Goal: Information Seeking & Learning: Check status

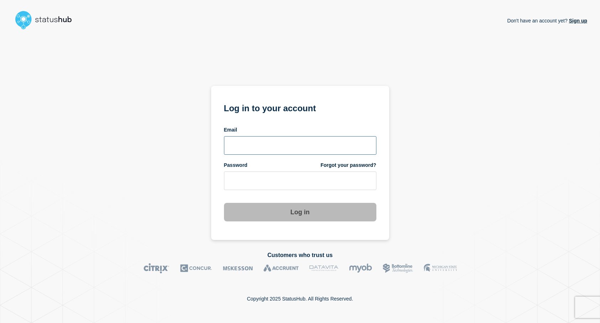
click at [295, 139] on input "email input" at bounding box center [300, 145] width 152 height 19
type input "[EMAIL_ADDRESS][DOMAIN_NAME]"
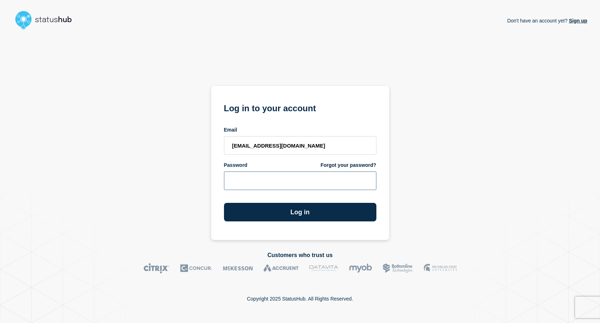
click at [224, 203] on button "Log in" at bounding box center [300, 212] width 152 height 19
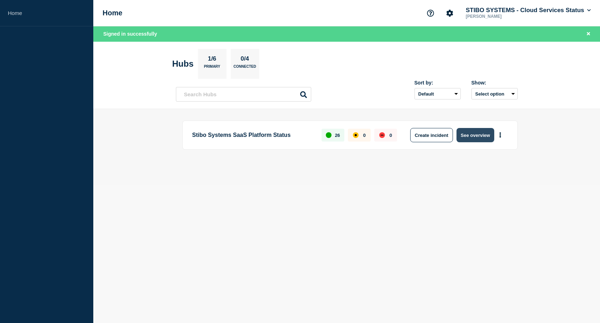
click at [482, 137] on button "See overview" at bounding box center [475, 135] width 38 height 14
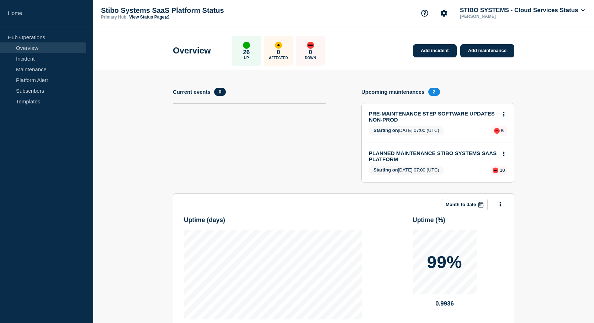
click at [551, 72] on section "Add incident Add maintenance Current events 0 Upcoming maintenances 2 PRE-MAINT…" at bounding box center [343, 240] width 501 height 341
click at [521, 116] on section "Add incident Add maintenance Current events 0 Upcoming maintenances 2 PRE-MAINT…" at bounding box center [343, 240] width 501 height 341
click at [59, 60] on link "Incident" at bounding box center [43, 58] width 86 height 11
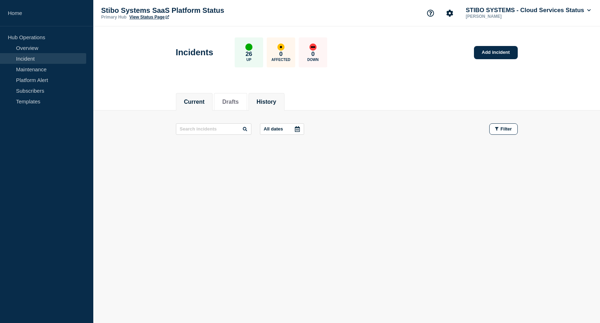
click at [267, 102] on button "History" at bounding box center [267, 102] width 20 height 6
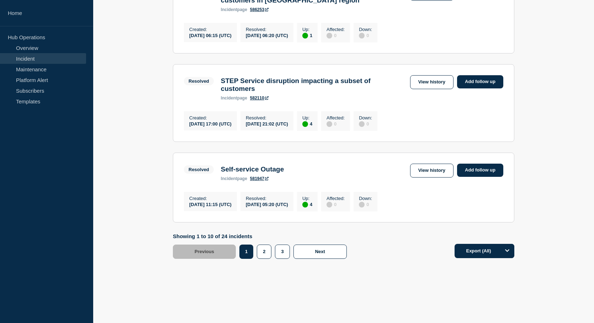
scroll to position [741, 0]
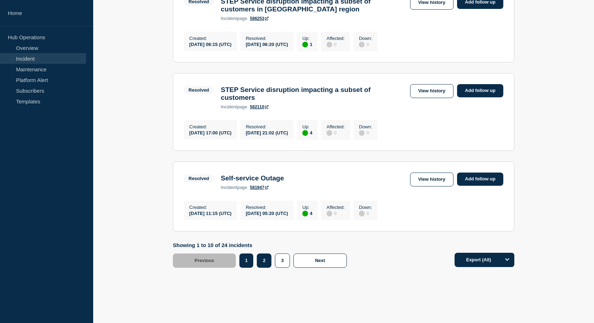
click at [268, 267] on button "2" at bounding box center [264, 260] width 15 height 14
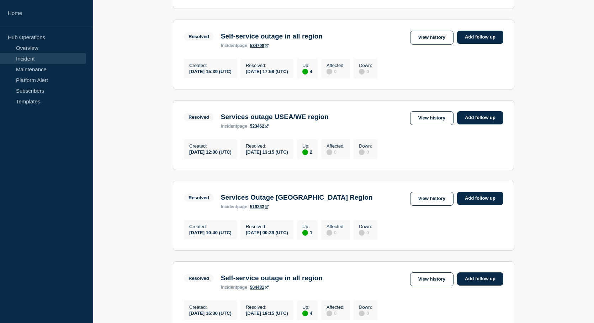
scroll to position [759, 0]
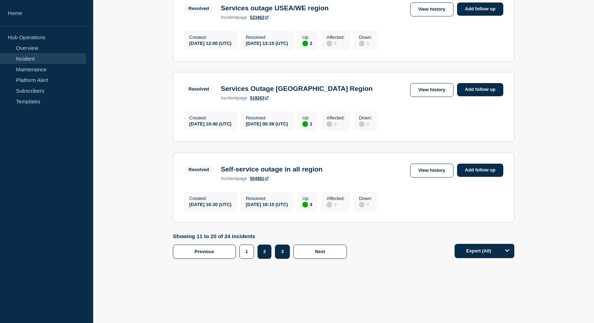
click at [277, 252] on button "3" at bounding box center [282, 251] width 15 height 14
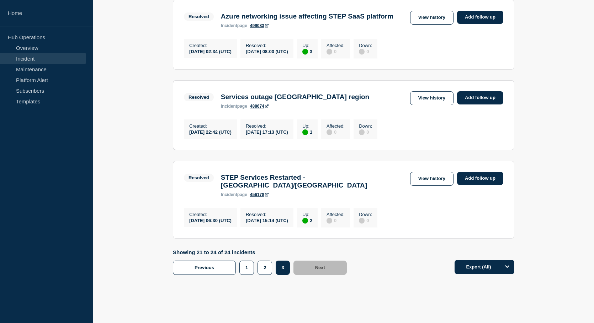
scroll to position [253, 0]
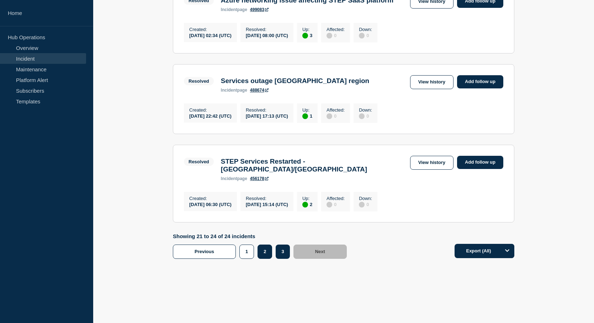
click at [262, 252] on button "2" at bounding box center [265, 251] width 15 height 14
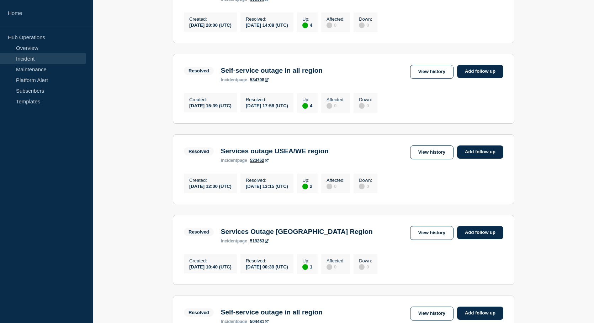
scroll to position [759, 0]
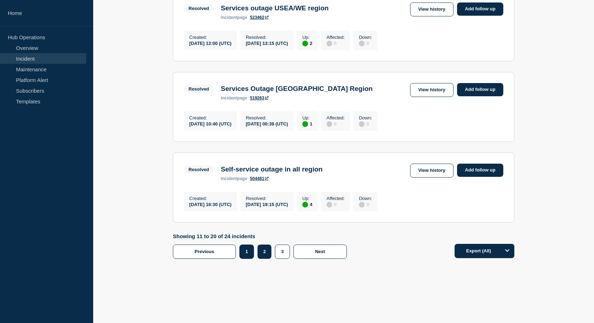
click at [249, 250] on button "1" at bounding box center [247, 251] width 15 height 14
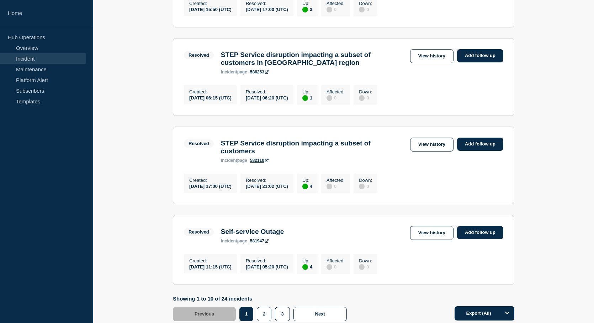
scroll to position [766, 0]
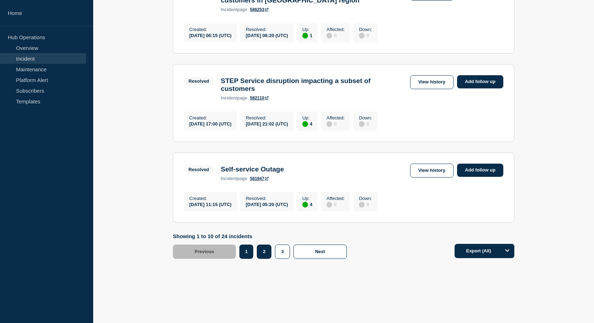
click at [265, 258] on button "2" at bounding box center [264, 251] width 15 height 14
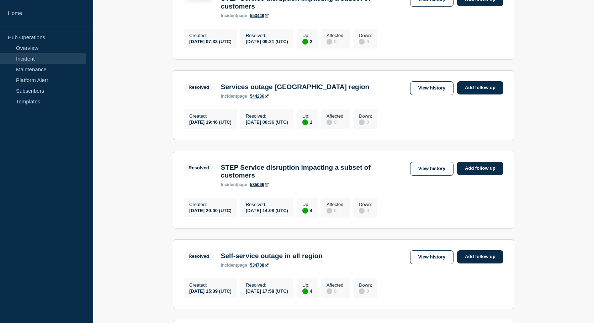
scroll to position [759, 0]
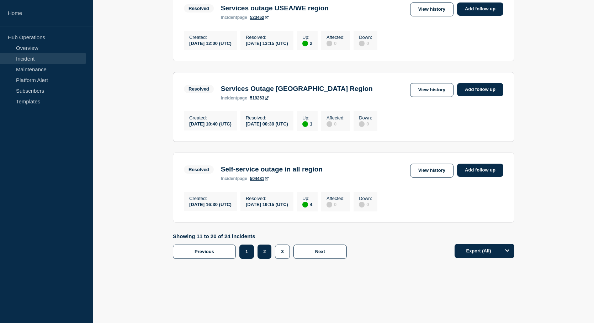
click at [252, 252] on button "1" at bounding box center [247, 251] width 15 height 14
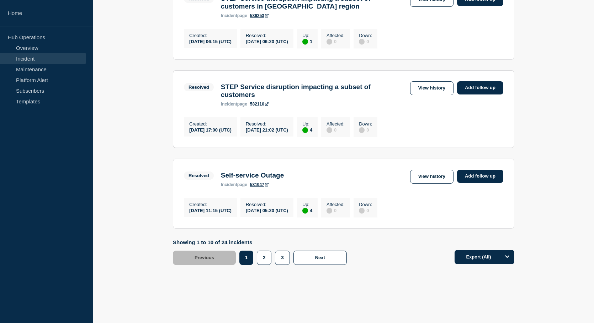
scroll to position [778, 0]
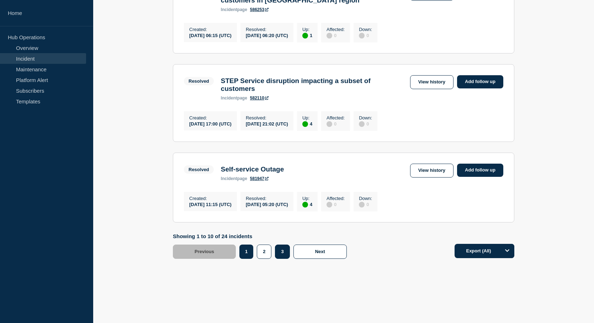
click at [280, 251] on button "3" at bounding box center [282, 251] width 15 height 14
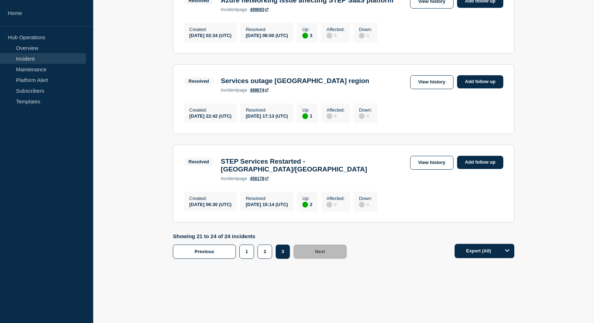
scroll to position [249, 0]
click at [261, 258] on button "2" at bounding box center [265, 251] width 15 height 14
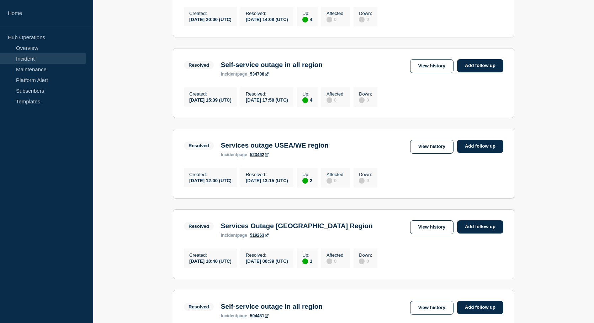
scroll to position [759, 0]
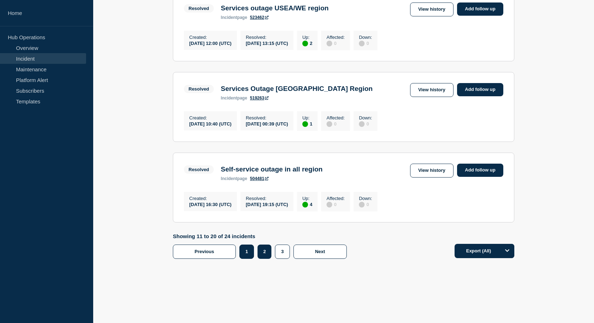
click at [249, 250] on button "1" at bounding box center [247, 251] width 15 height 14
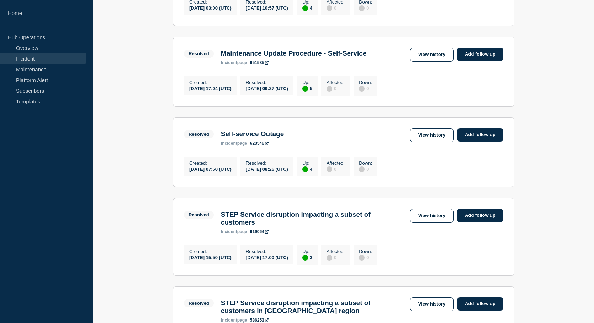
scroll to position [257, 0]
